Goal: Task Accomplishment & Management: Use online tool/utility

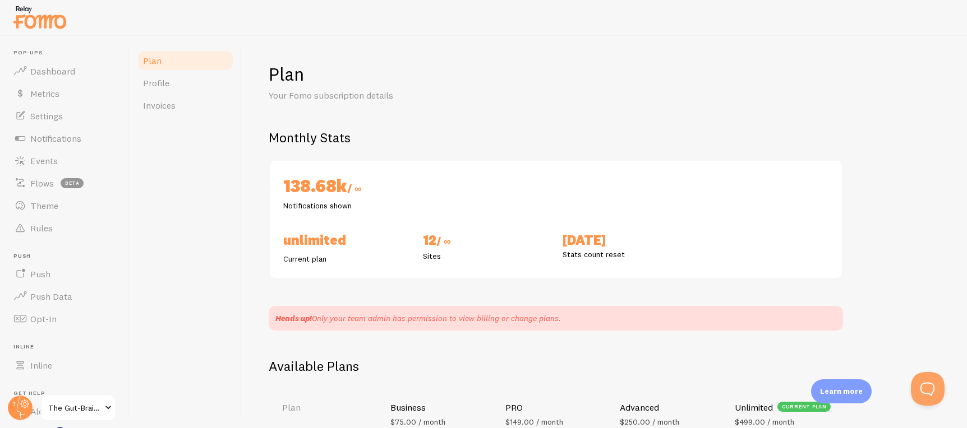
click at [77, 409] on span "The Gut-Brain Solution: New Frontiers" at bounding box center [74, 407] width 53 height 13
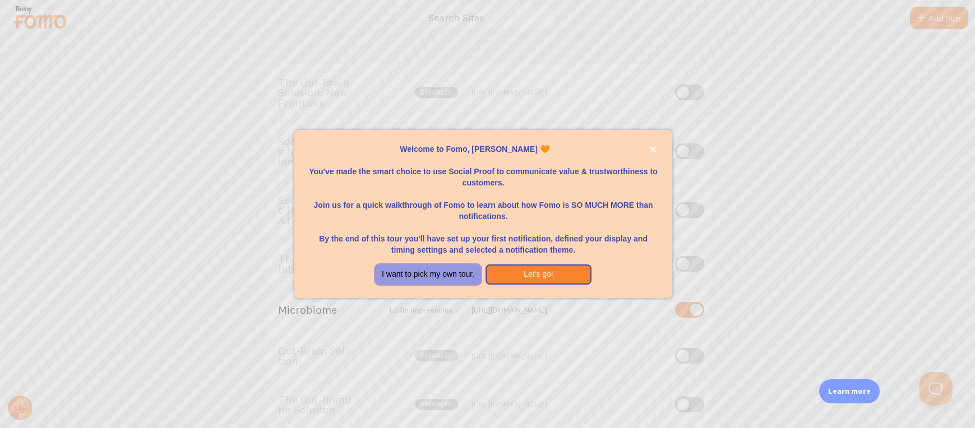
click at [421, 274] on button "I want to pick my own tour." at bounding box center [428, 275] width 106 height 20
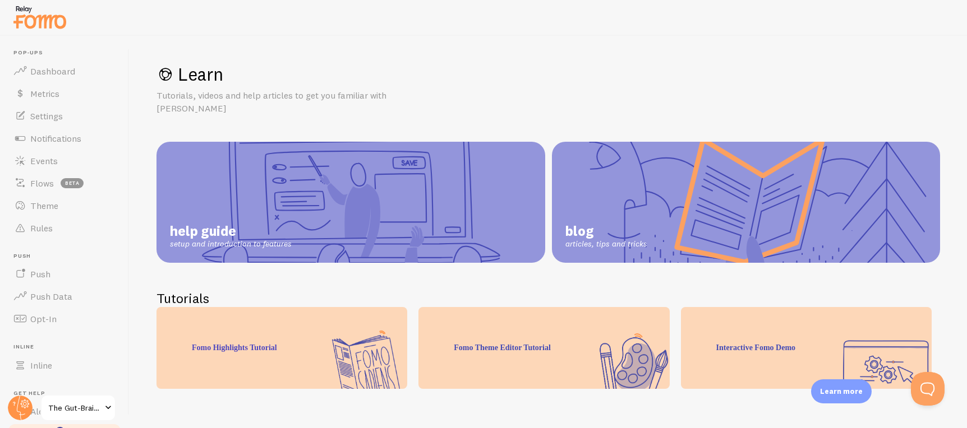
click at [97, 405] on span "The Gut-Brain Solution: New Frontiers" at bounding box center [74, 407] width 53 height 13
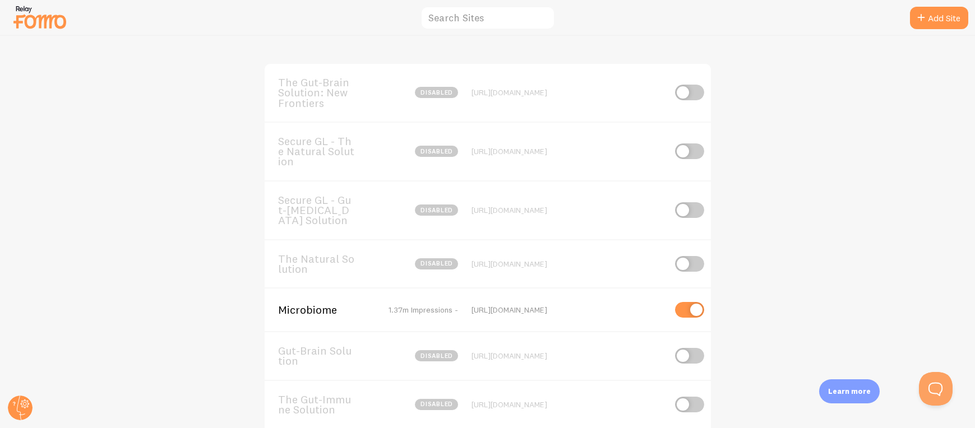
click at [304, 311] on span "Microbiome" at bounding box center [323, 310] width 90 height 10
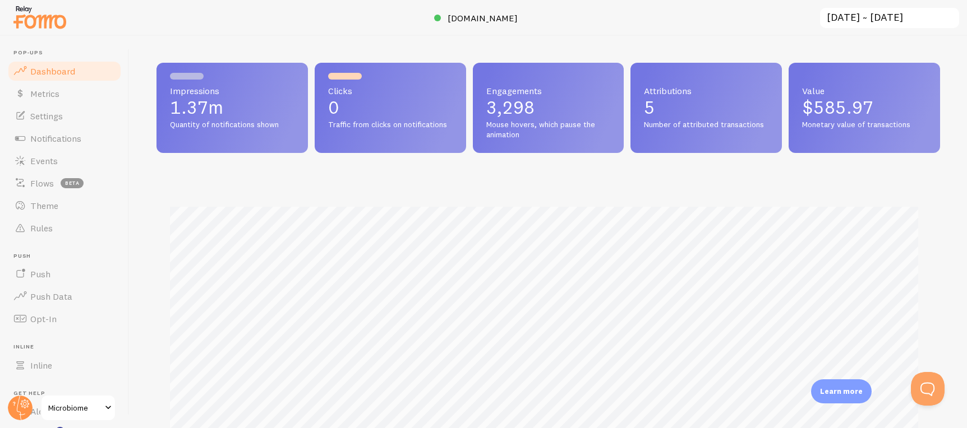
scroll to position [294, 775]
click at [58, 160] on link "Events" at bounding box center [65, 161] width 116 height 22
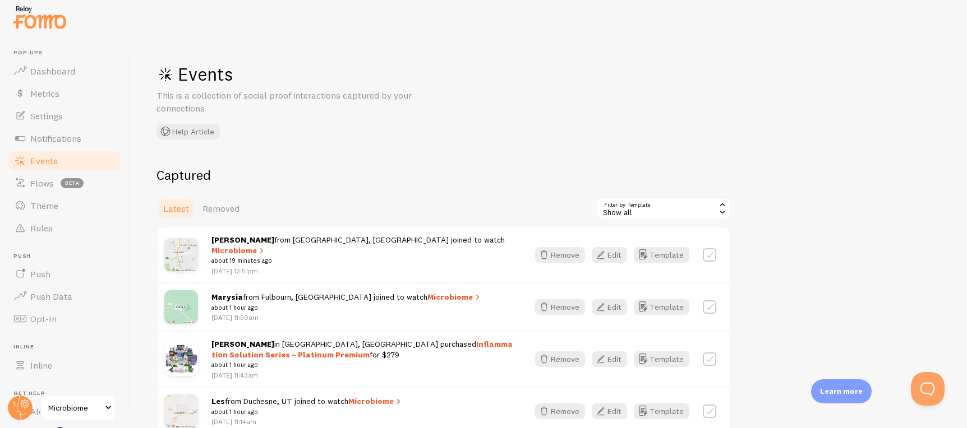
click at [656, 207] on div "Show all" at bounding box center [663, 208] width 135 height 22
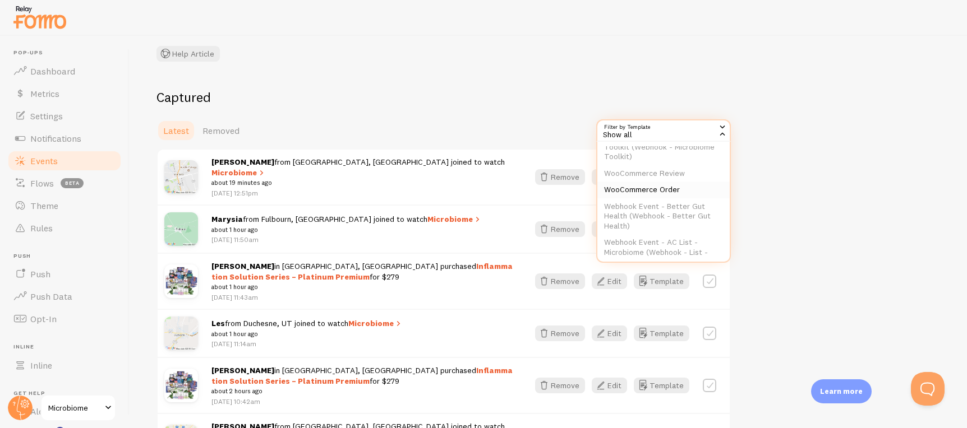
scroll to position [57, 0]
click at [663, 199] on li "WooCommerce Order" at bounding box center [663, 200] width 132 height 17
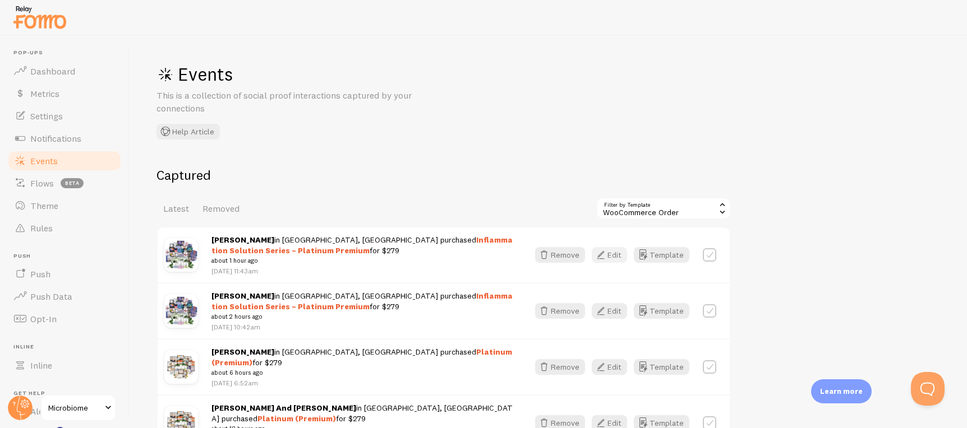
click at [607, 256] on icon "button" at bounding box center [600, 254] width 13 height 13
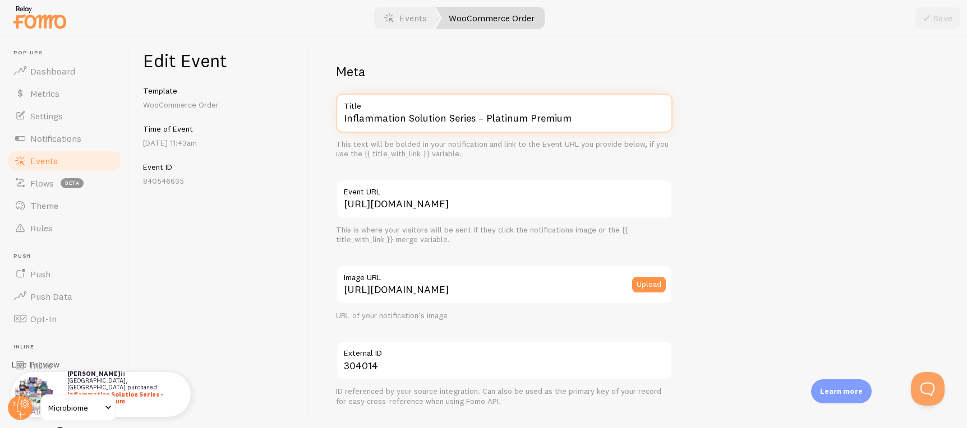
drag, startPoint x: 474, startPoint y: 119, endPoint x: 316, endPoint y: 143, distance: 159.9
click at [323, 116] on div "Meta Inflammation Solution Series – Platinum Premium Title This text will be bo…" at bounding box center [638, 232] width 658 height 393
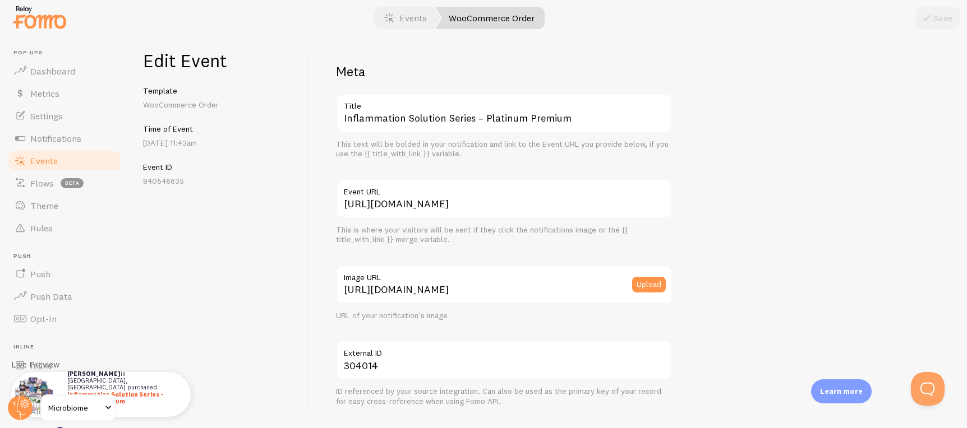
click at [248, 283] on div "Edit Event Template WooCommerce Order Time of Event Sep 5th @ 11:43am Event ID …" at bounding box center [219, 232] width 179 height 393
click at [72, 69] on span "Dashboard" at bounding box center [52, 71] width 45 height 11
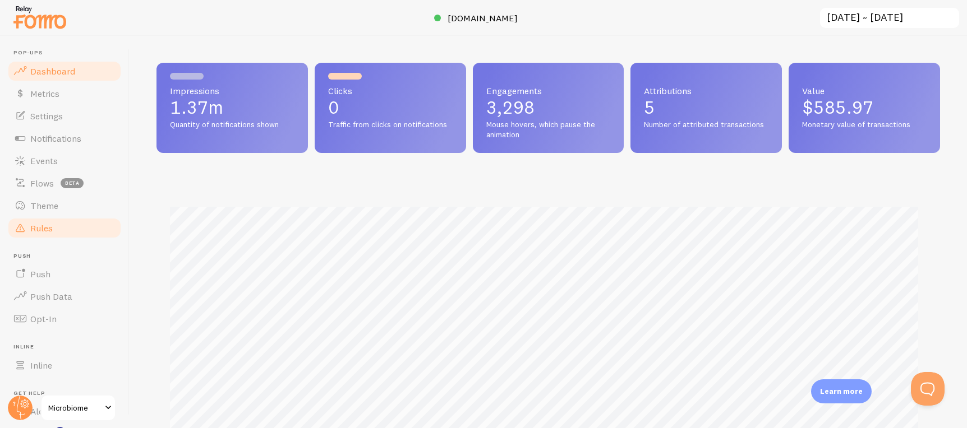
scroll to position [294, 775]
click at [58, 162] on link "Events" at bounding box center [65, 161] width 116 height 22
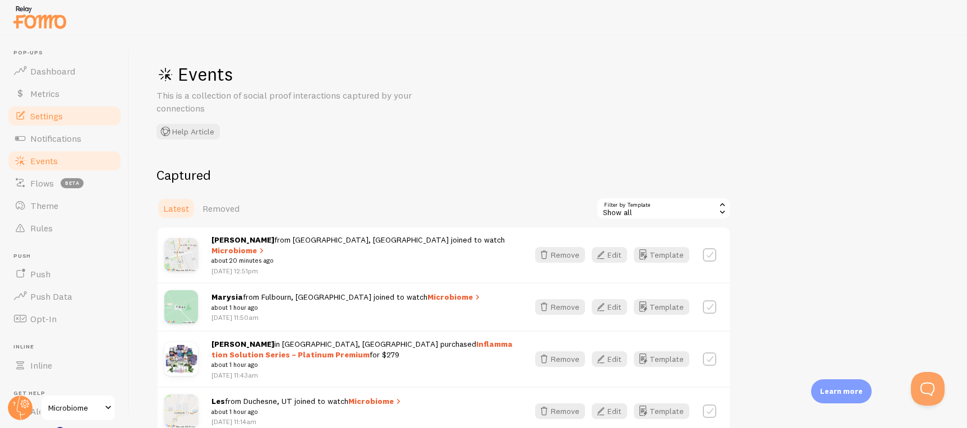
click at [62, 117] on span "Settings" at bounding box center [46, 115] width 33 height 11
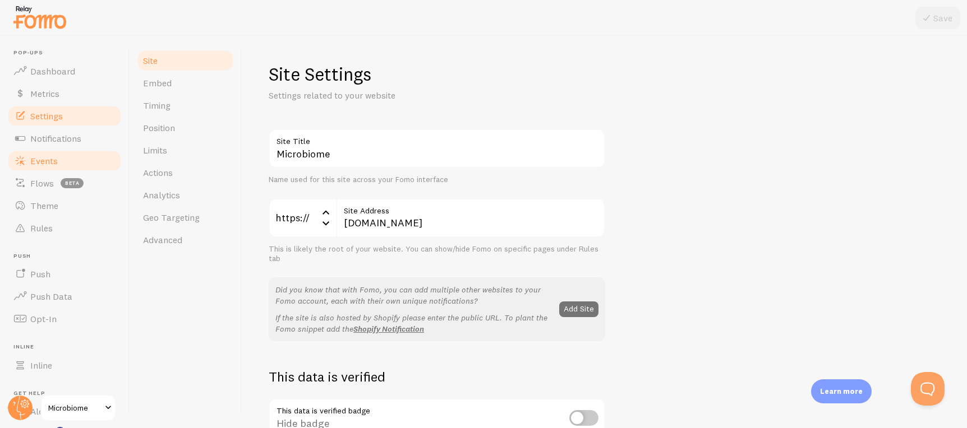
click at [79, 160] on link "Events" at bounding box center [65, 161] width 116 height 22
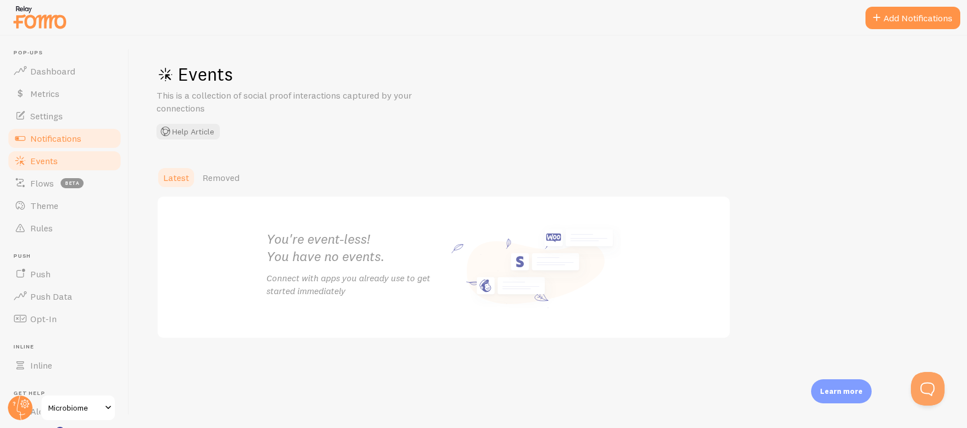
click at [75, 136] on span "Notifications" at bounding box center [55, 138] width 51 height 11
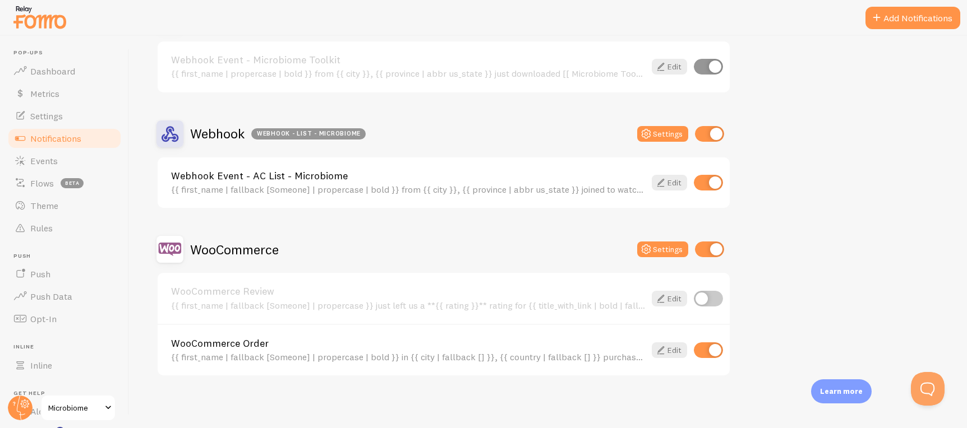
scroll to position [383, 0]
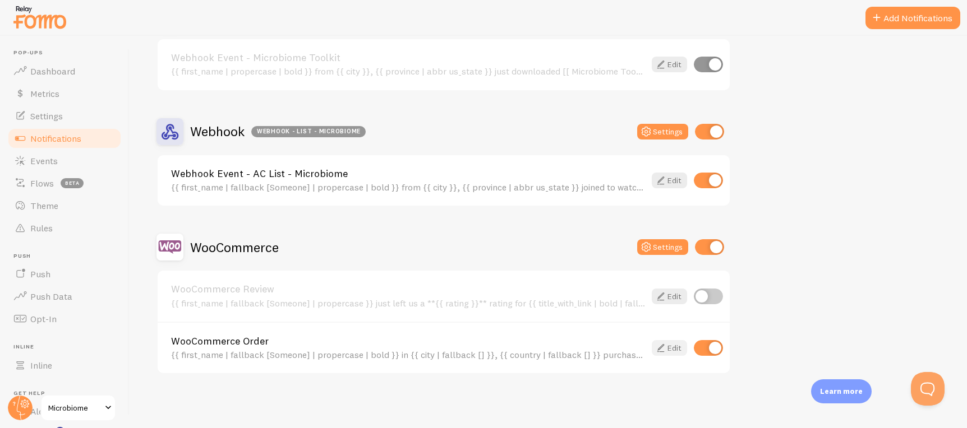
click at [659, 352] on icon at bounding box center [660, 347] width 13 height 13
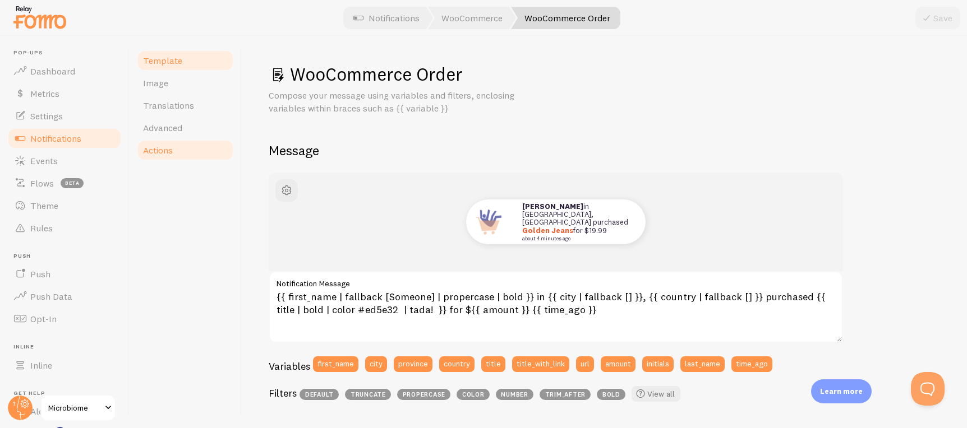
click at [173, 154] on span "Actions" at bounding box center [158, 150] width 30 height 11
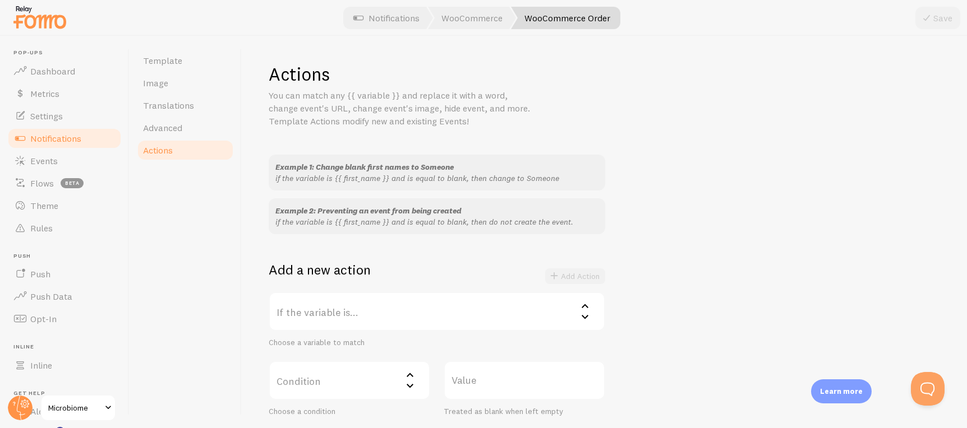
click at [375, 313] on label "If the variable is..." at bounding box center [437, 311] width 336 height 39
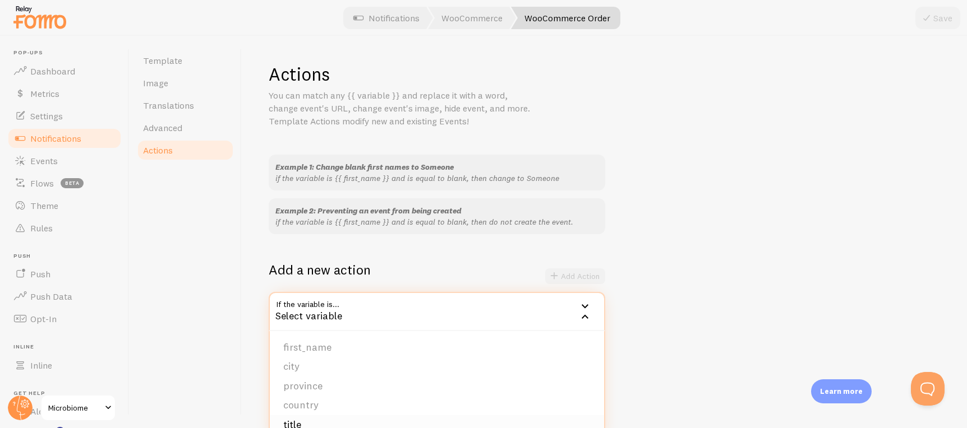
click at [314, 423] on li "title" at bounding box center [437, 426] width 334 height 20
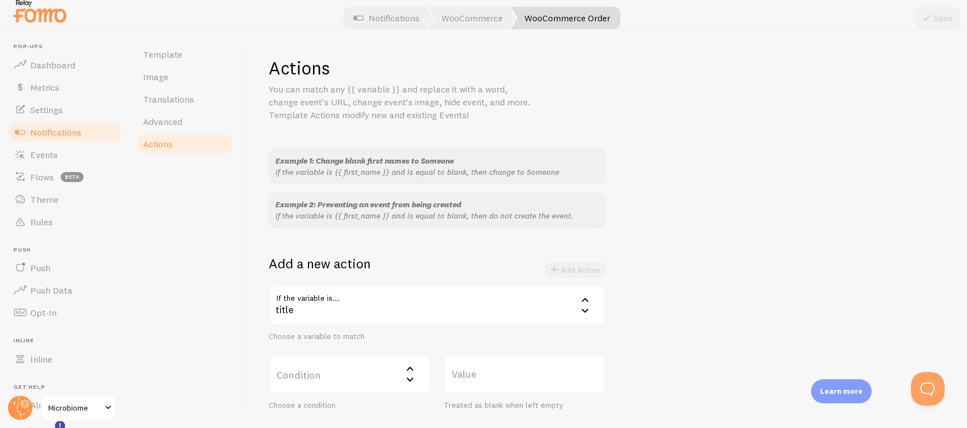
scroll to position [16, 0]
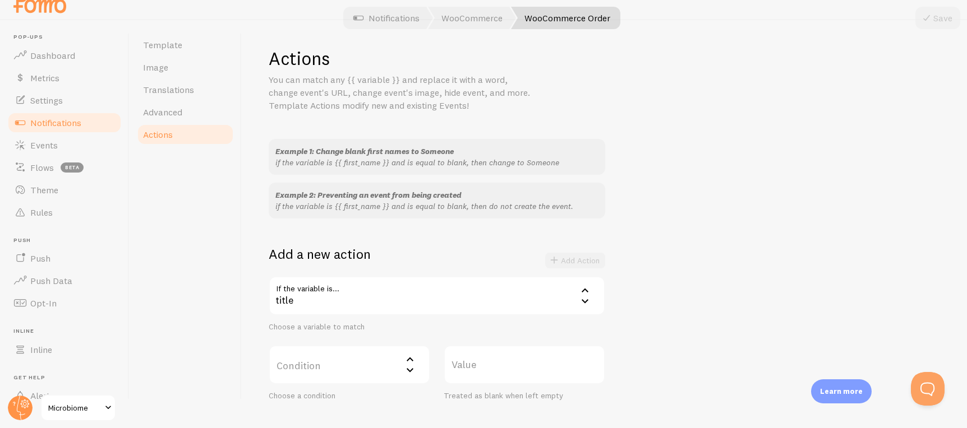
click at [329, 360] on label "Condition" at bounding box center [349, 364] width 161 height 39
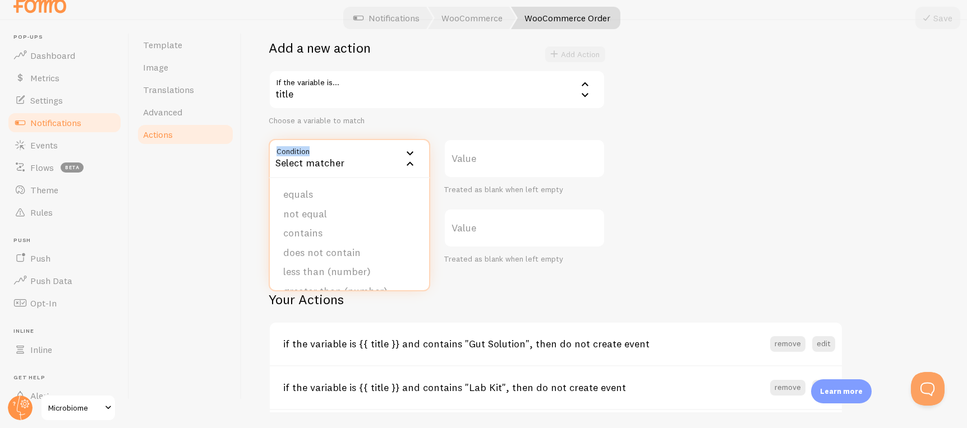
scroll to position [206, 0]
click at [347, 240] on li "contains" at bounding box center [349, 234] width 159 height 20
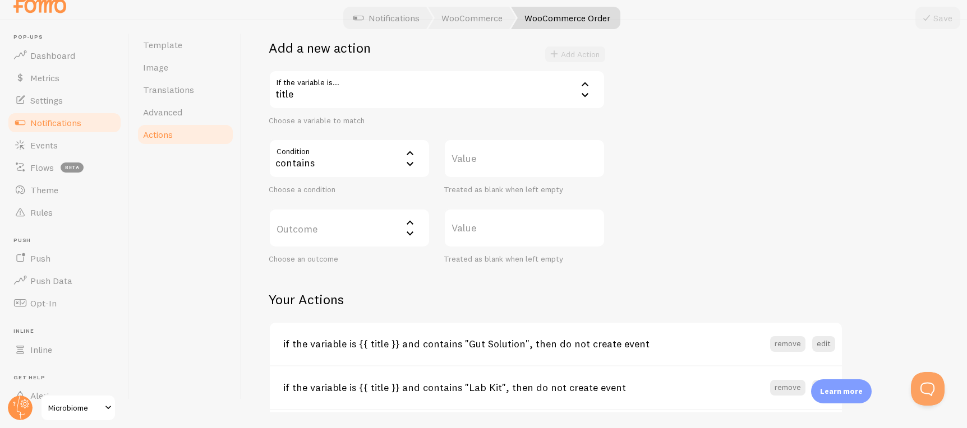
click at [488, 166] on label "Value" at bounding box center [524, 158] width 161 height 39
click at [488, 166] on input "Value" at bounding box center [524, 158] width 161 height 39
paste input "Inflammation Solution Series"
type input "Inflammation Solution Series"
click at [341, 228] on label "Outcome" at bounding box center [349, 228] width 161 height 39
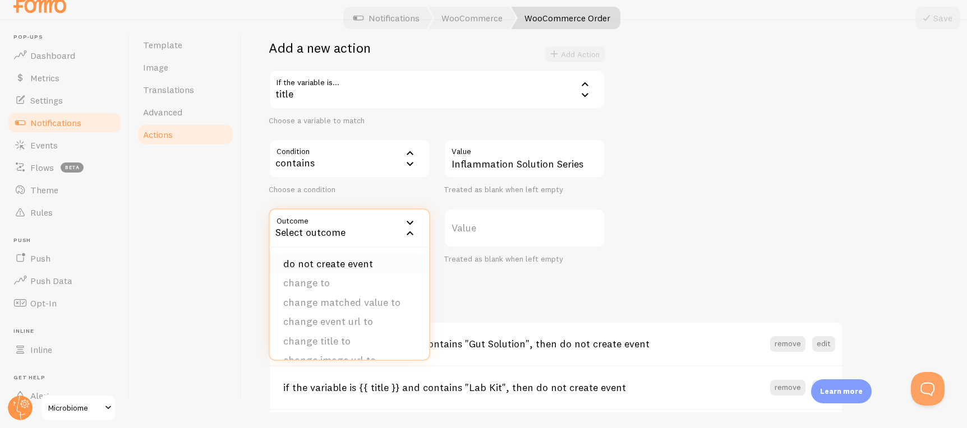
click at [343, 262] on li "do not create event" at bounding box center [349, 265] width 159 height 20
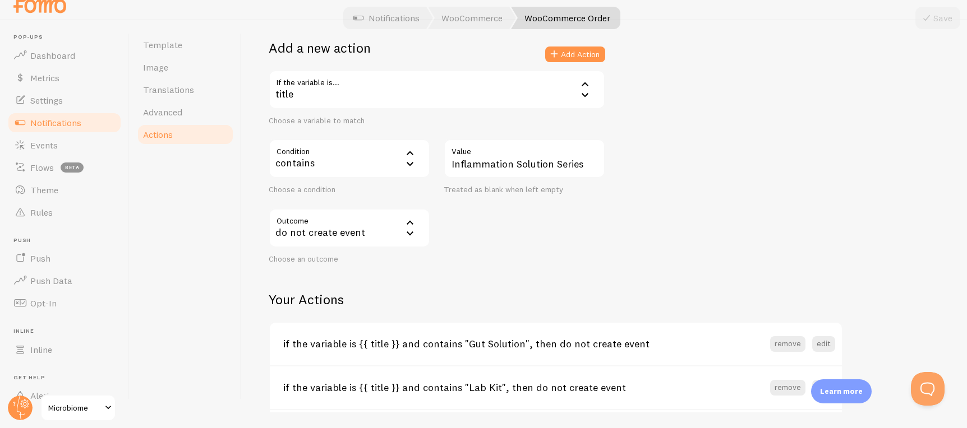
click at [535, 246] on div "Outcome drop_event do not create event do not create event change to change mat…" at bounding box center [437, 237] width 350 height 56
click at [575, 54] on button "Add Action" at bounding box center [575, 55] width 60 height 16
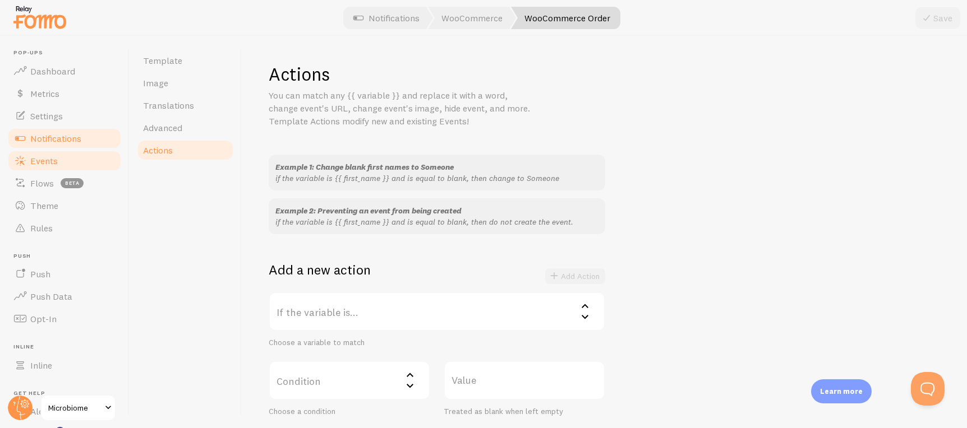
click at [83, 152] on link "Events" at bounding box center [65, 161] width 116 height 22
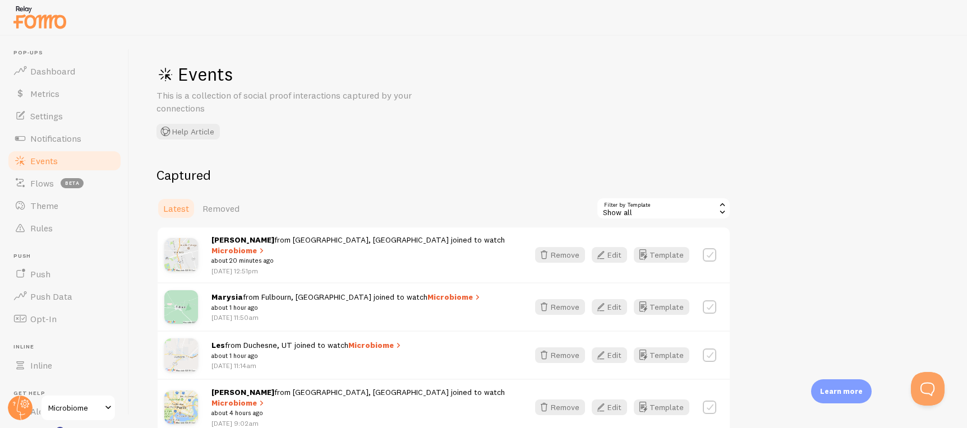
click at [90, 412] on span "Microbiome" at bounding box center [74, 407] width 53 height 13
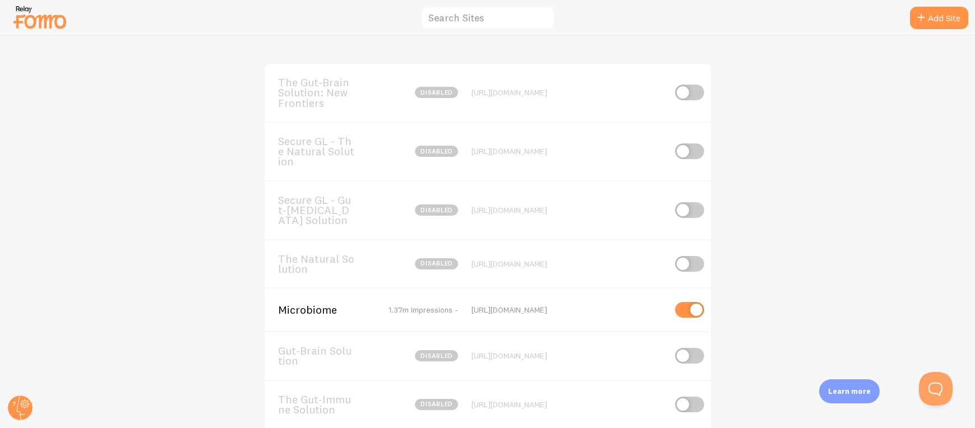
click at [307, 306] on span "Microbiome" at bounding box center [323, 310] width 90 height 10
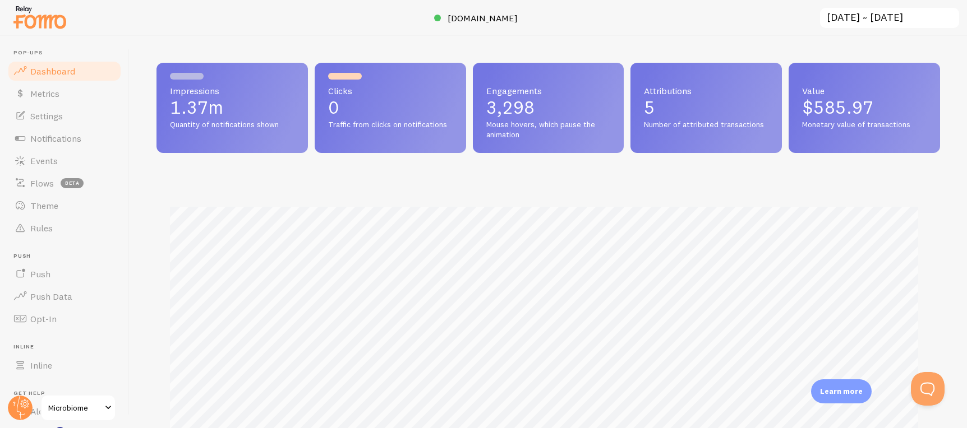
scroll to position [560448, 559968]
click at [50, 164] on span "Events" at bounding box center [43, 160] width 27 height 11
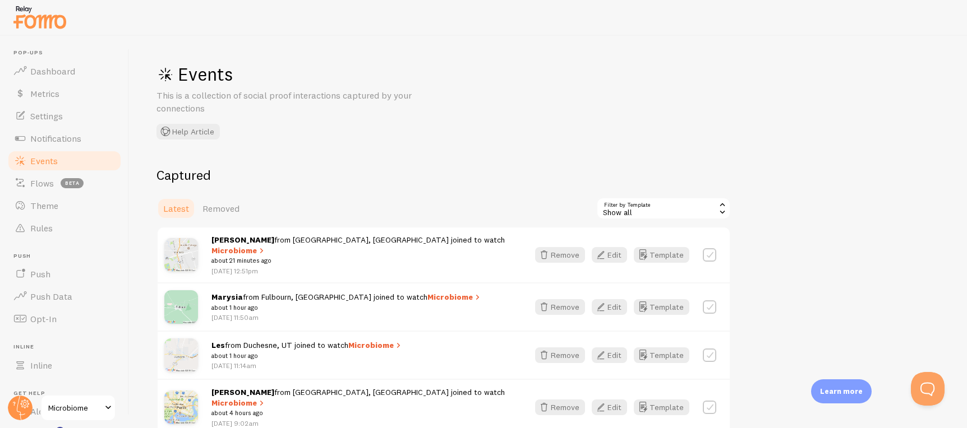
click at [641, 207] on div "Show all" at bounding box center [663, 208] width 135 height 22
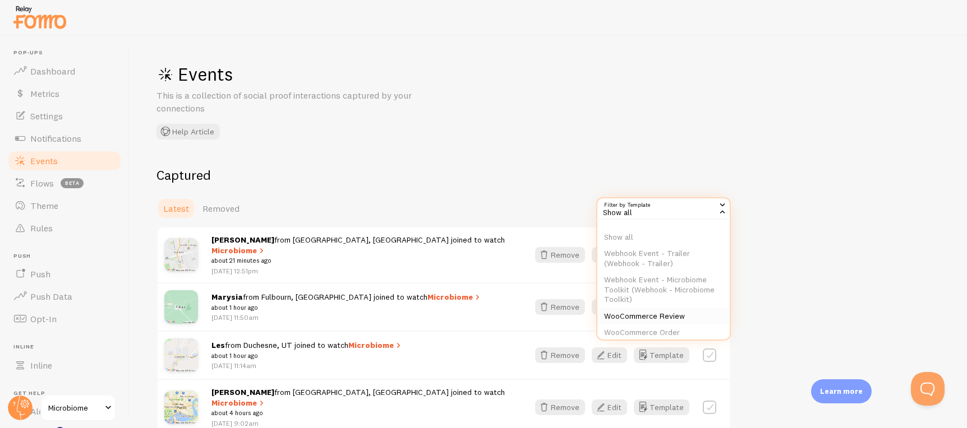
scroll to position [2, 0]
click at [665, 327] on li "WooCommerce Order" at bounding box center [663, 332] width 132 height 17
